Goal: Download file/media

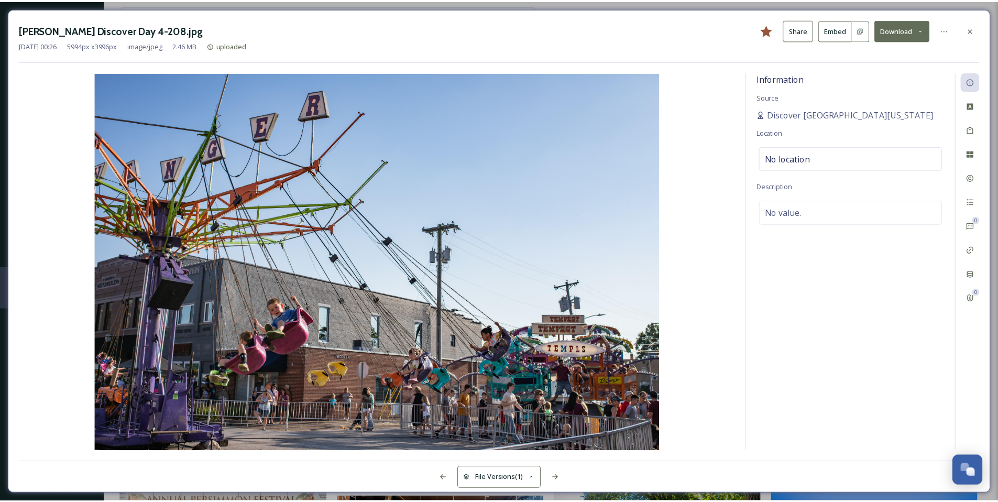
scroll to position [2243, 0]
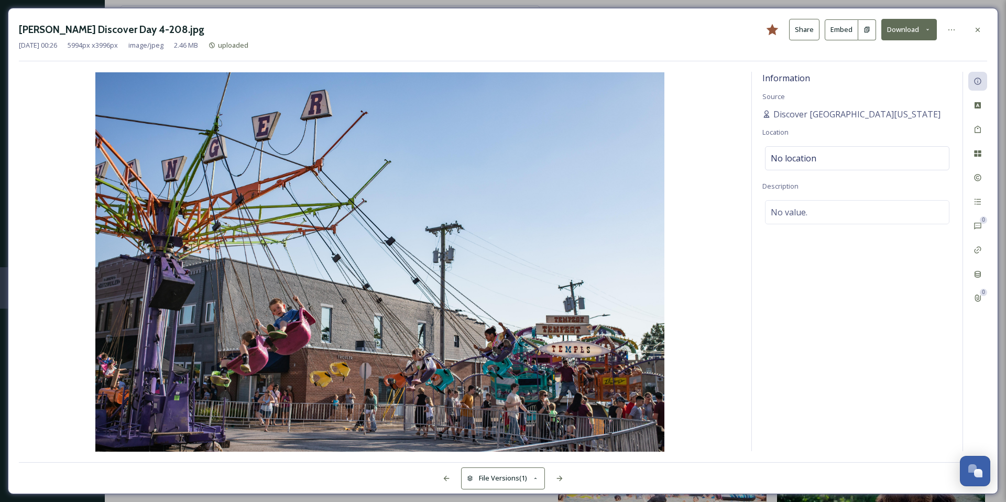
click at [928, 29] on icon at bounding box center [927, 29] width 7 height 7
click at [882, 53] on span "Download Original (5994 x 3996)" at bounding box center [881, 54] width 99 height 10
click at [980, 32] on icon at bounding box center [977, 30] width 8 height 8
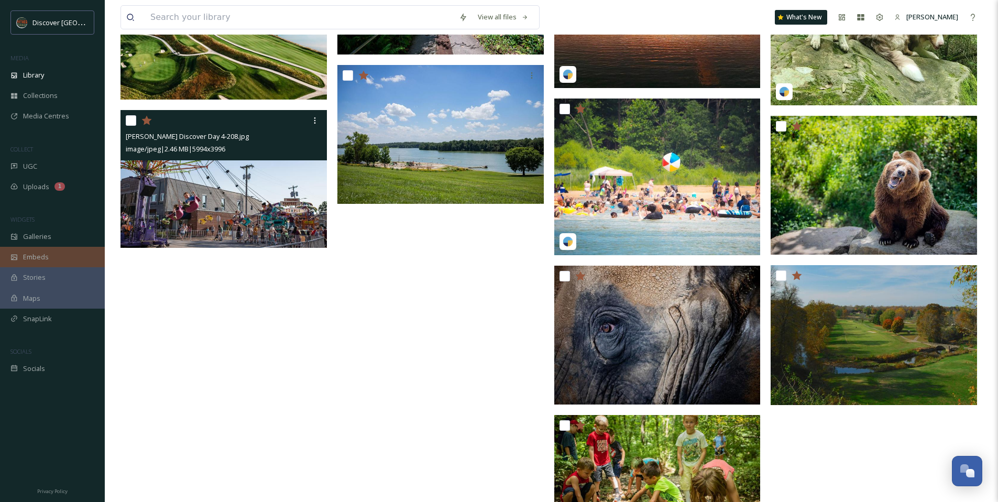
scroll to position [2523, 0]
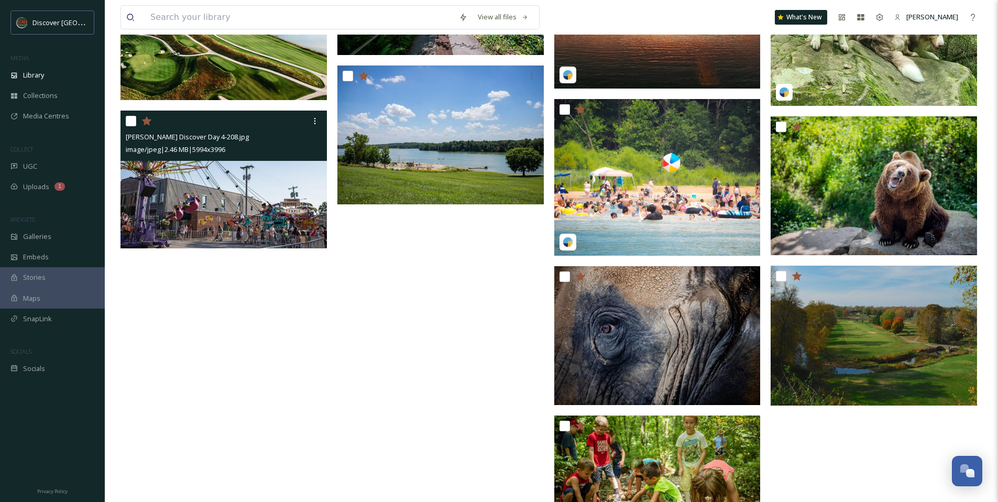
click at [239, 210] on img at bounding box center [224, 180] width 206 height 138
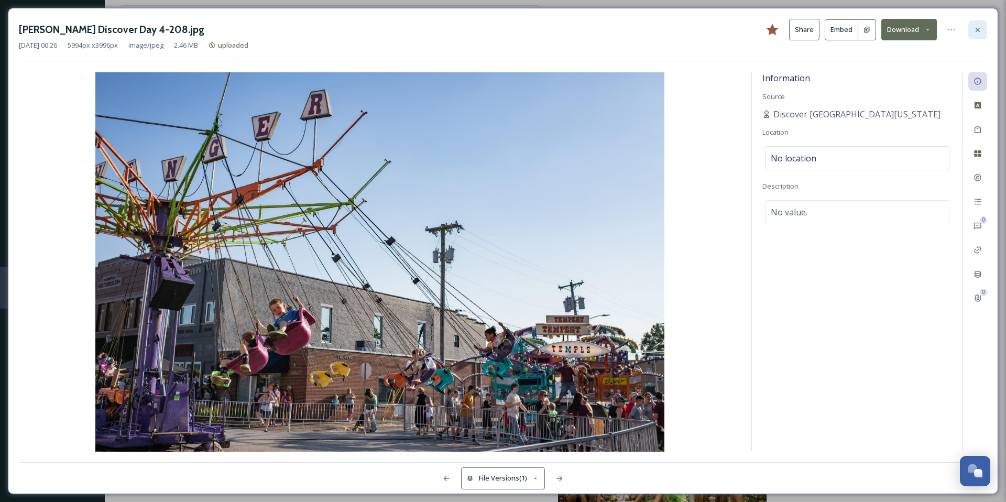
click at [985, 31] on div at bounding box center [977, 29] width 19 height 19
